Goal: Task Accomplishment & Management: Complete application form

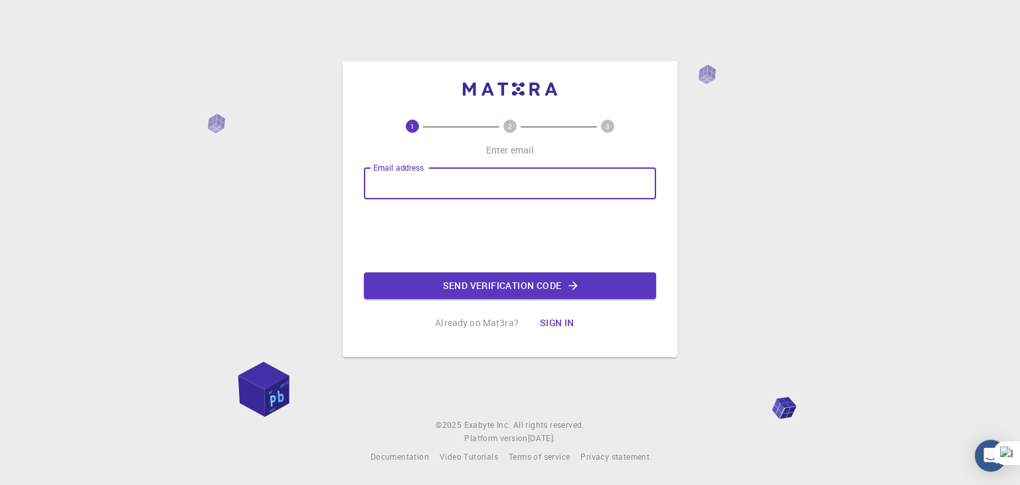
drag, startPoint x: 0, startPoint y: 0, endPoint x: 438, endPoint y: 181, distance: 474.2
click at [438, 181] on input "Email address" at bounding box center [510, 183] width 292 height 32
type input "[EMAIL_ADDRESS][DOMAIN_NAME]"
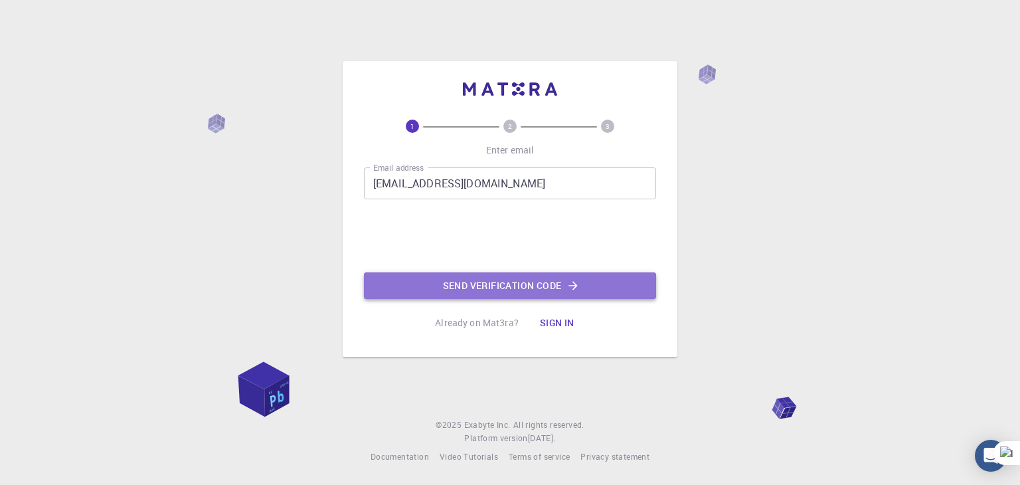
click at [478, 275] on button "Send verification code" at bounding box center [510, 285] width 292 height 27
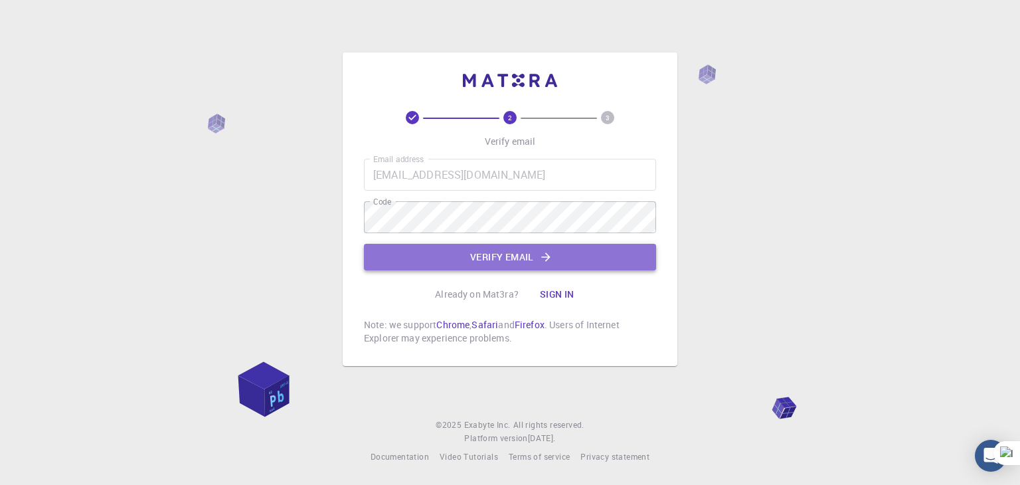
click at [567, 258] on button "Verify email" at bounding box center [510, 257] width 292 height 27
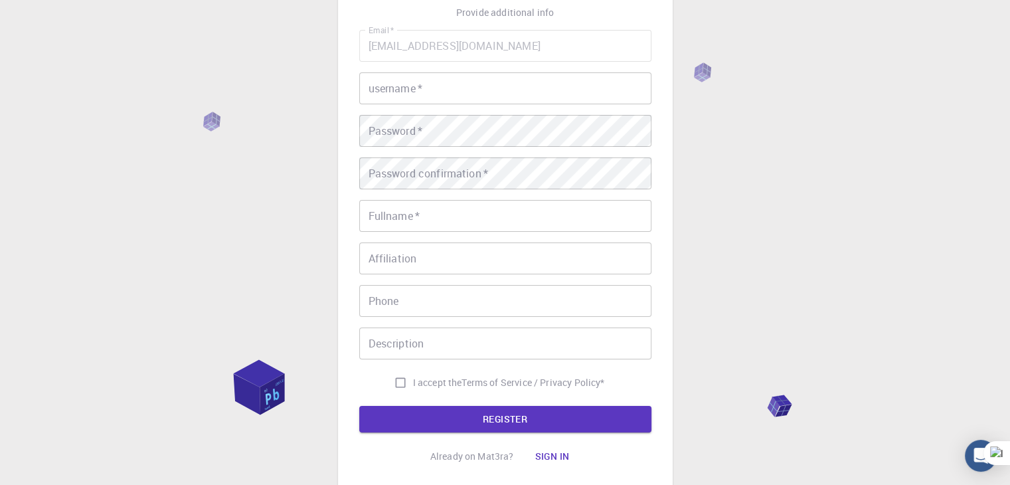
scroll to position [97, 0]
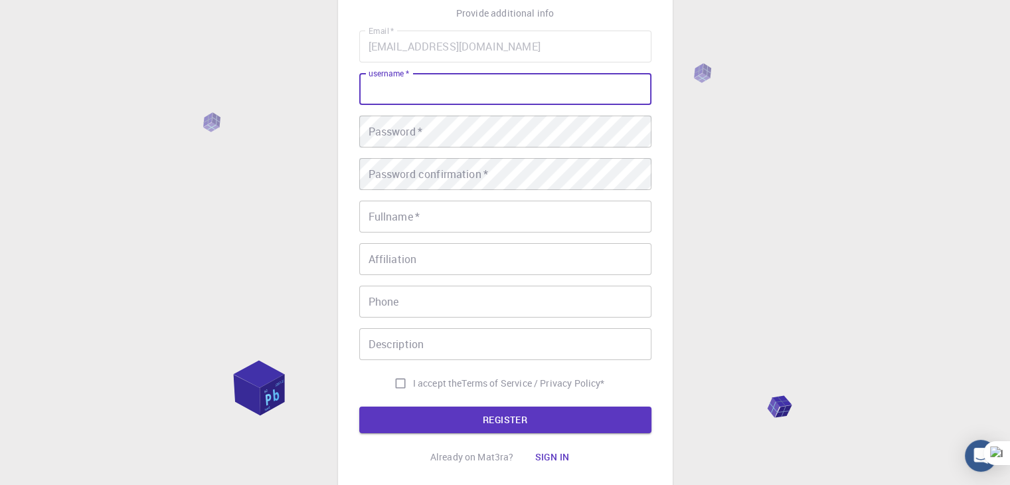
click at [468, 90] on input "username   *" at bounding box center [505, 89] width 292 height 32
